Goal: Find specific page/section: Find specific page/section

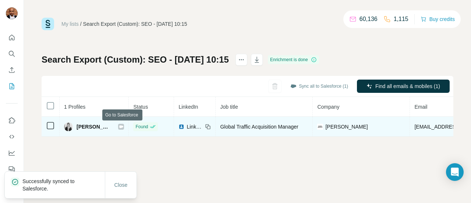
click at [122, 127] on icon at bounding box center [121, 126] width 4 height 3
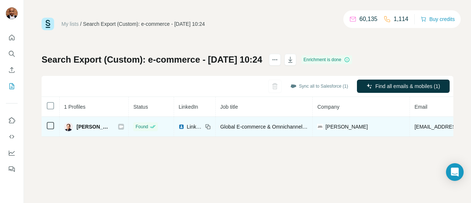
click at [119, 127] on icon at bounding box center [121, 127] width 4 height 6
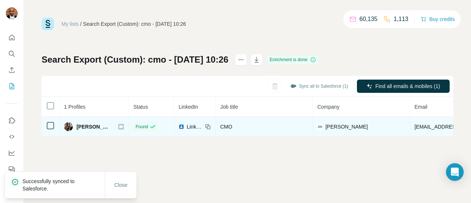
click at [123, 127] on icon at bounding box center [121, 127] width 4 height 6
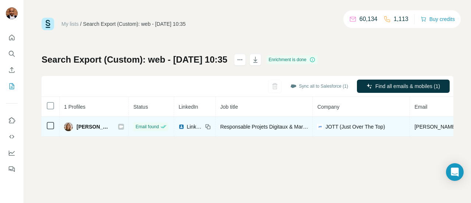
click at [119, 126] on icon at bounding box center [121, 126] width 4 height 3
